Goal: Information Seeking & Learning: Learn about a topic

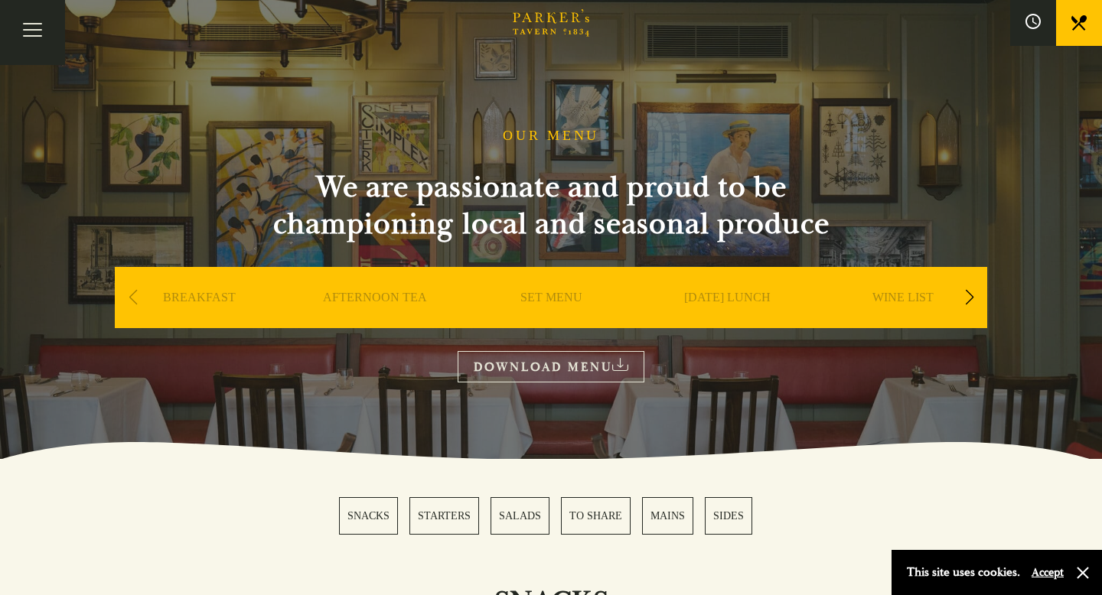
click at [362, 300] on link "AFTERNOON TEA" at bounding box center [375, 320] width 104 height 61
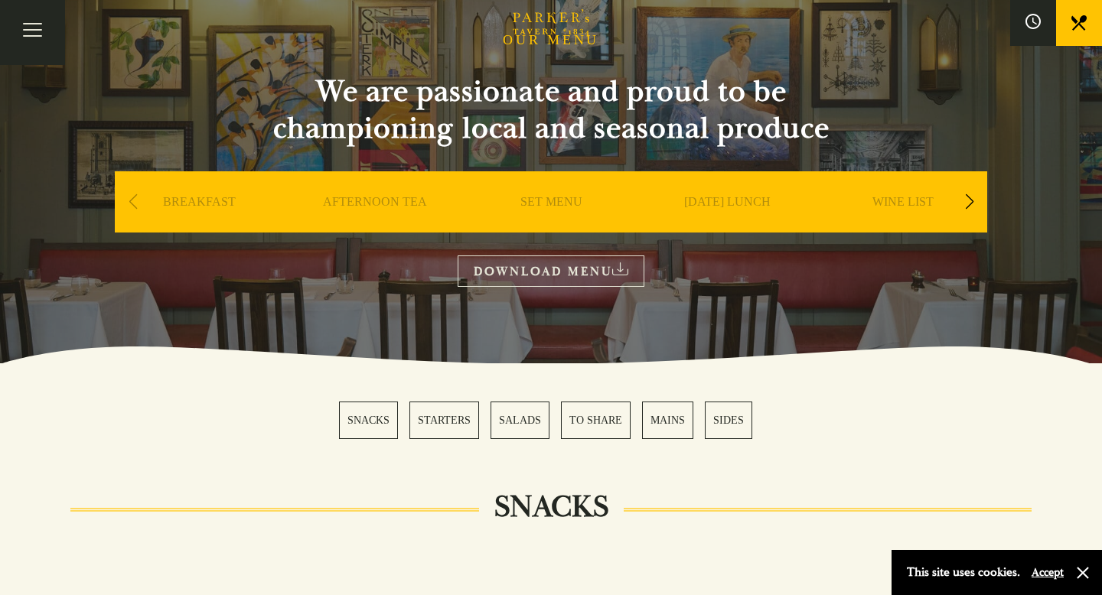
scroll to position [95, 0]
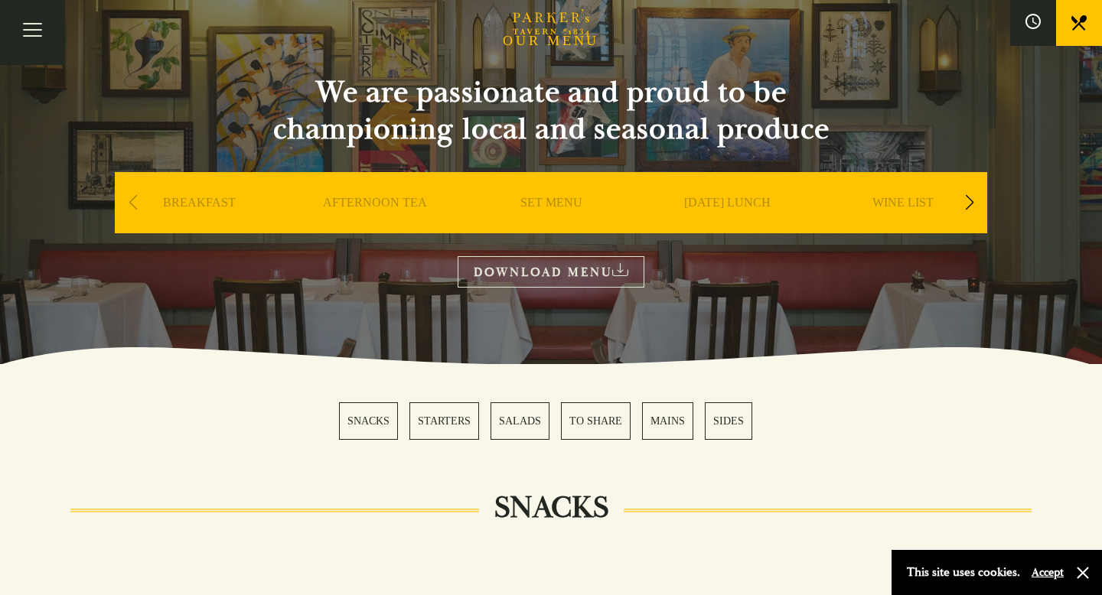
click at [543, 200] on link "SET MENU" at bounding box center [551, 225] width 62 height 61
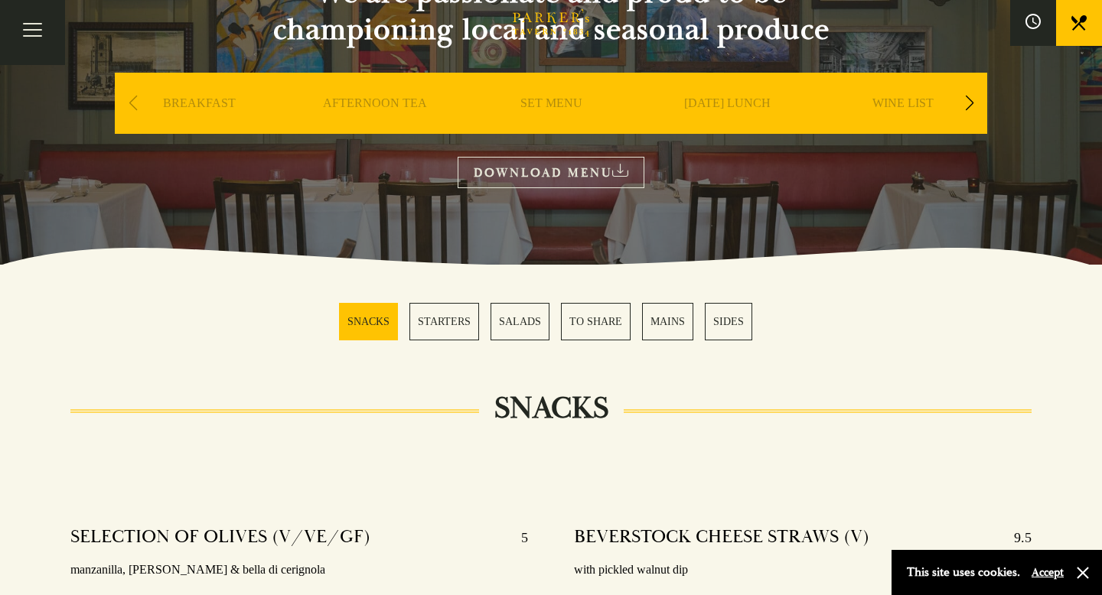
scroll to position [197, 0]
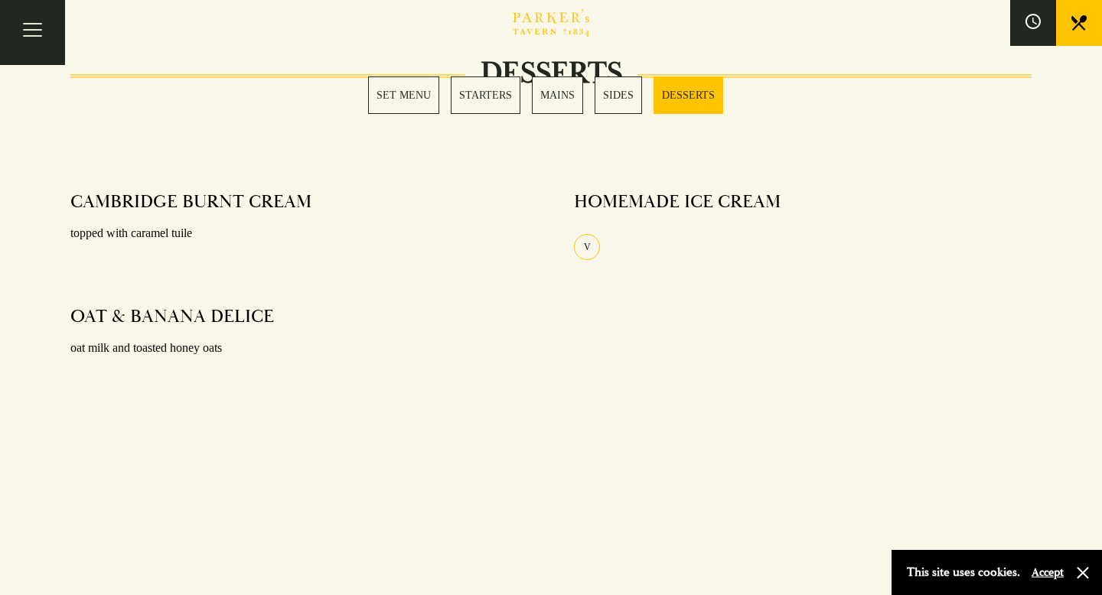
scroll to position [1978, 0]
